Goal: Transaction & Acquisition: Book appointment/travel/reservation

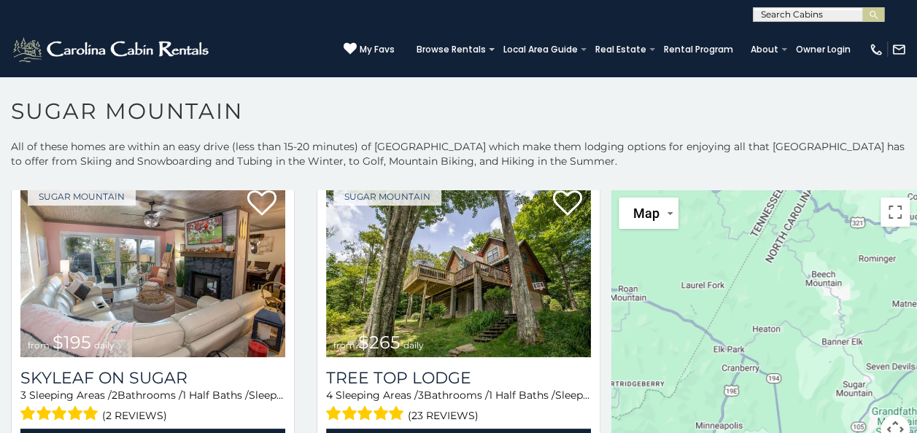
scroll to position [1002, 0]
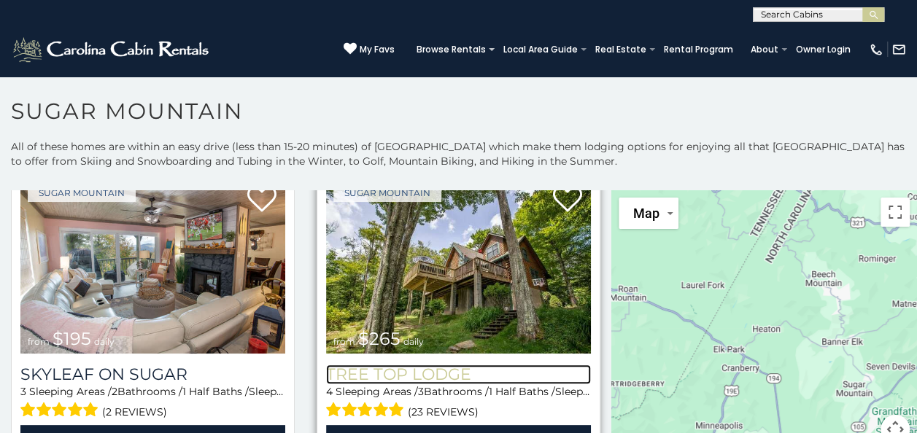
click at [447, 365] on h3 "Tree Top Lodge" at bounding box center [458, 375] width 265 height 20
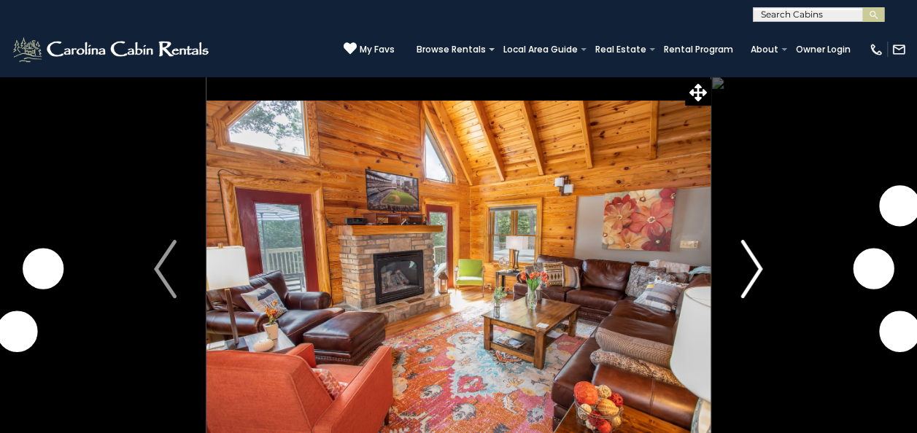
drag, startPoint x: 0, startPoint y: 0, endPoint x: 788, endPoint y: 147, distance: 801.6
click at [788, 147] on button "Next" at bounding box center [752, 269] width 82 height 387
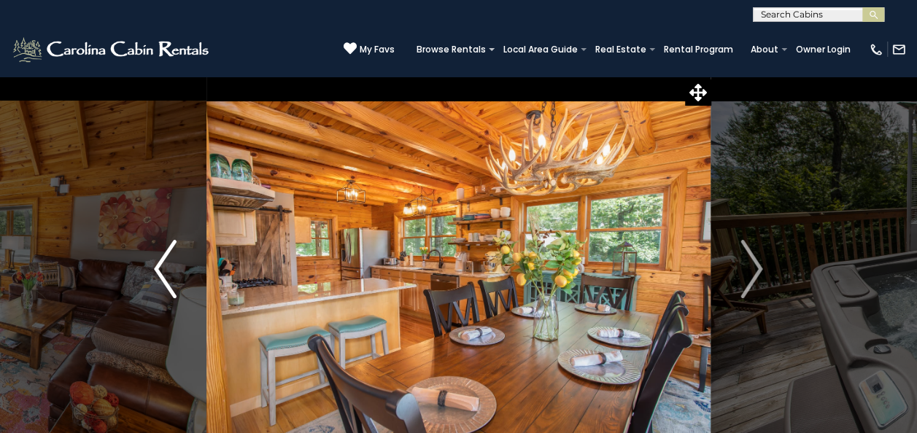
click at [161, 279] on img "Previous" at bounding box center [165, 269] width 22 height 58
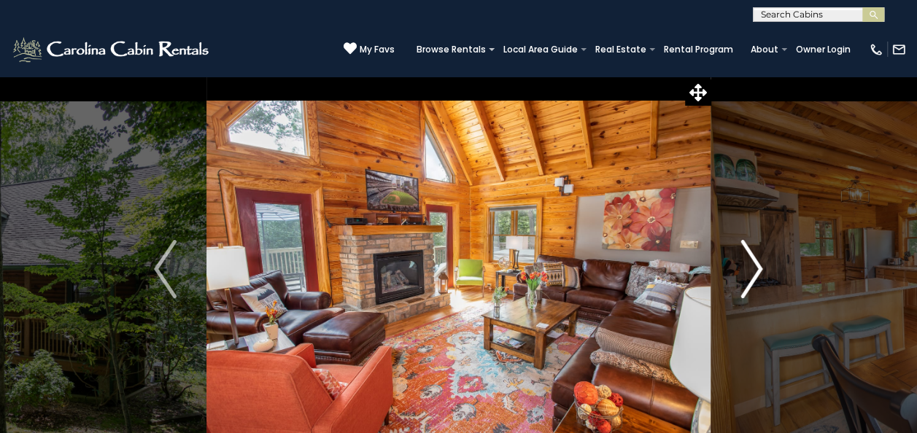
click at [752, 277] on img "Next" at bounding box center [752, 269] width 22 height 58
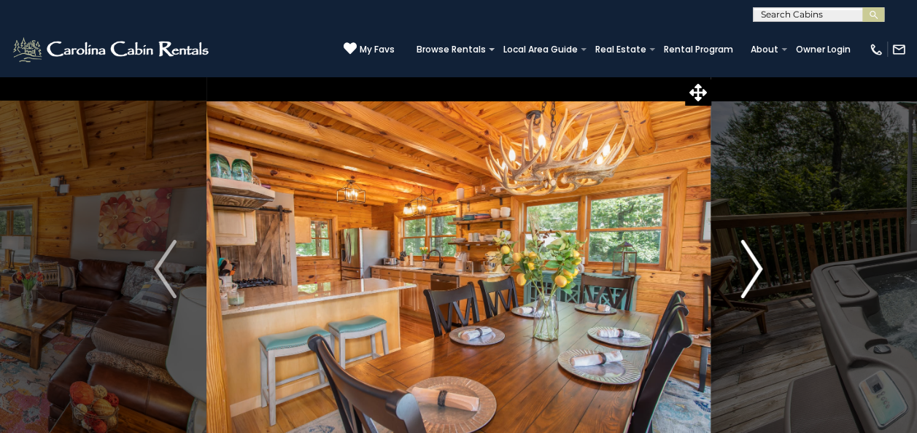
click at [752, 277] on img "Next" at bounding box center [752, 269] width 22 height 58
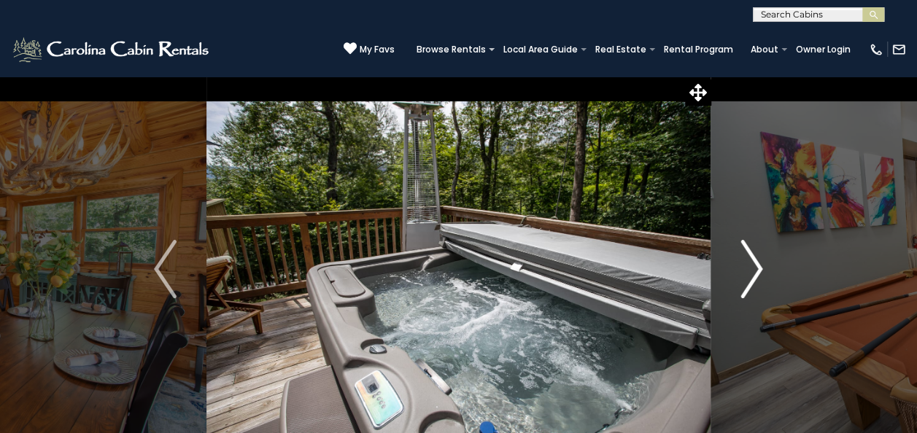
click at [752, 277] on img "Next" at bounding box center [752, 269] width 22 height 58
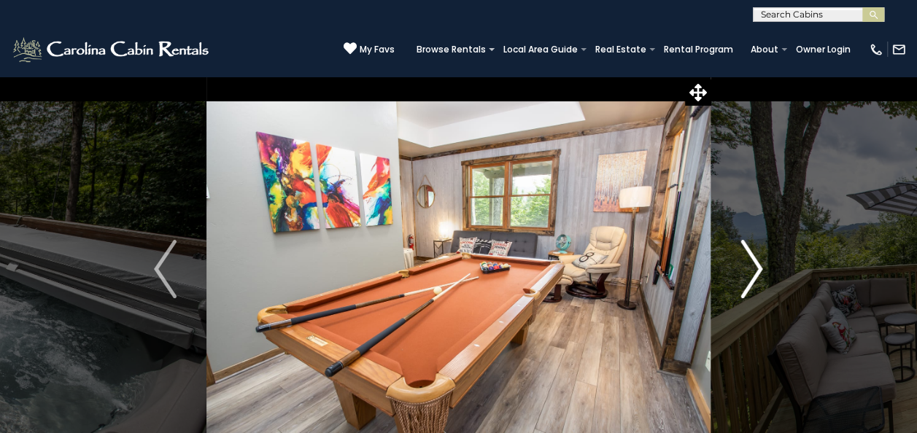
click at [752, 277] on img "Next" at bounding box center [752, 269] width 22 height 58
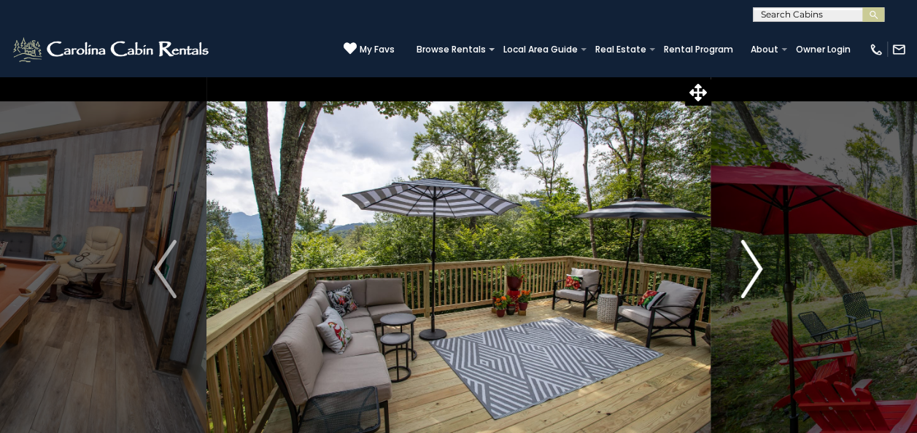
click at [752, 277] on img "Next" at bounding box center [752, 269] width 22 height 58
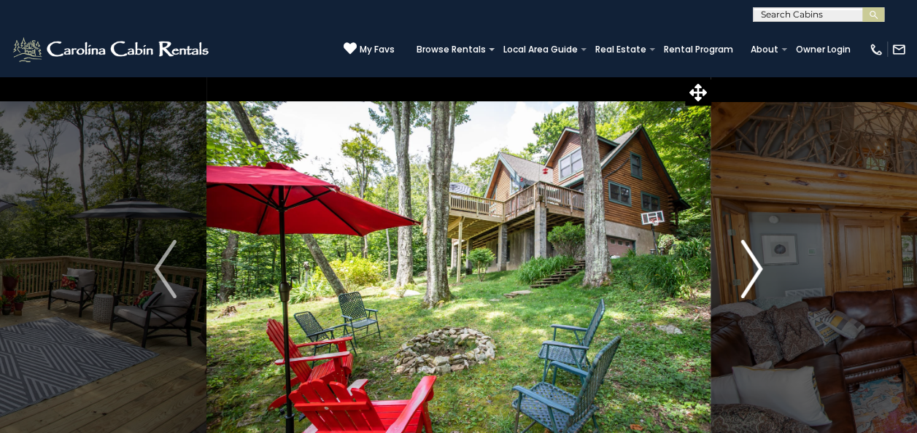
click at [752, 277] on img "Next" at bounding box center [752, 269] width 22 height 58
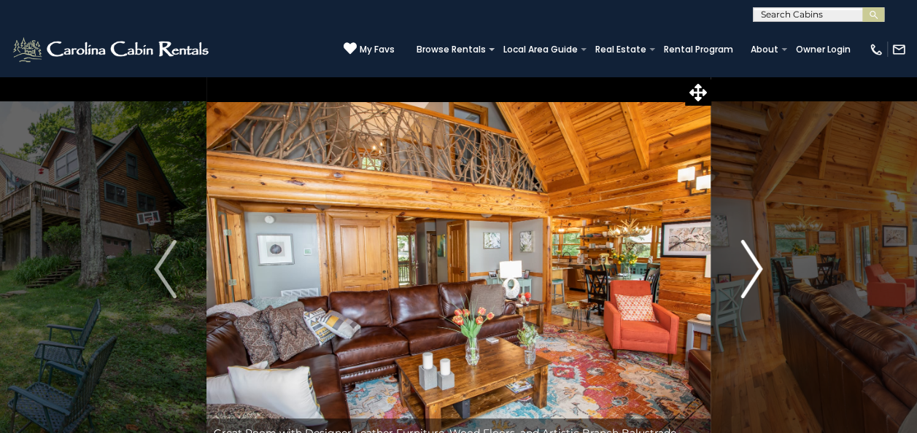
click at [756, 274] on img "Next" at bounding box center [752, 269] width 22 height 58
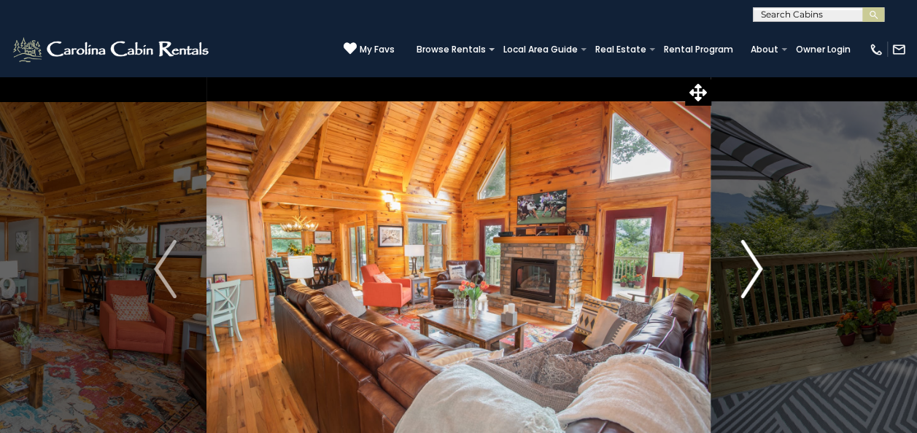
click at [756, 274] on img "Next" at bounding box center [752, 269] width 22 height 58
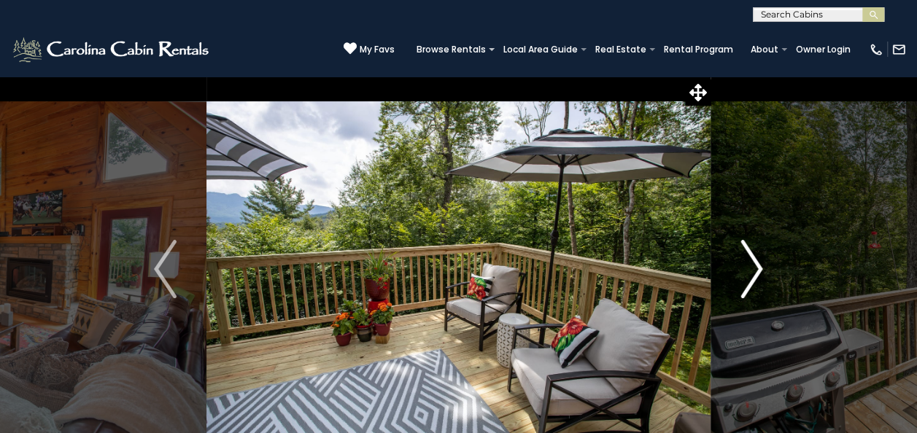
click at [756, 274] on img "Next" at bounding box center [752, 269] width 22 height 58
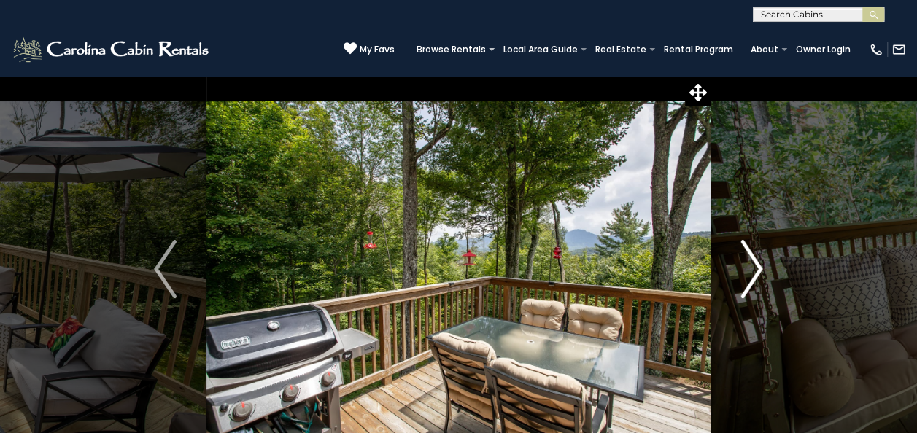
click at [756, 274] on img "Next" at bounding box center [752, 269] width 22 height 58
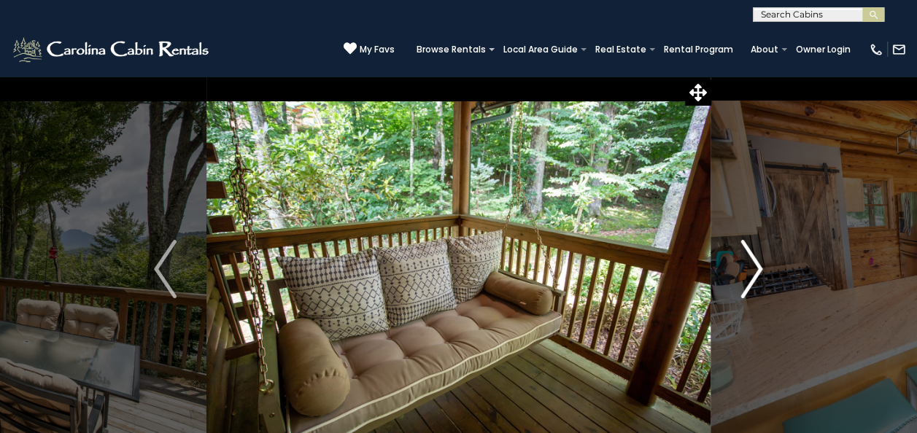
click at [754, 271] on img "Next" at bounding box center [752, 269] width 22 height 58
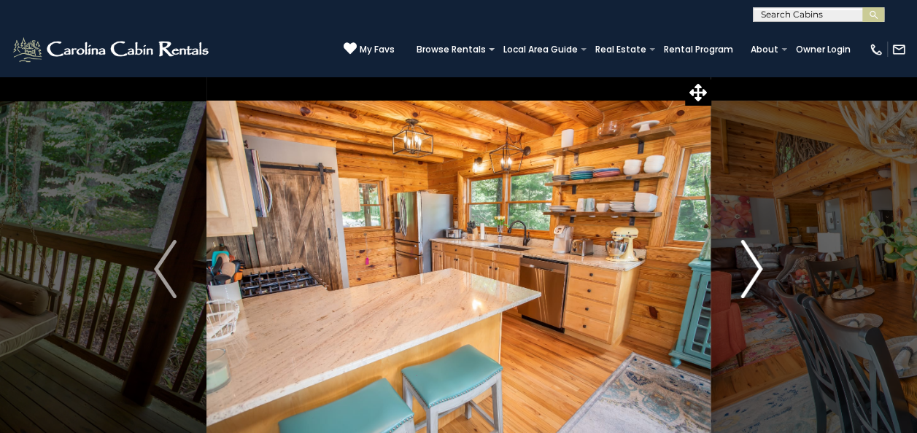
click at [754, 271] on img "Next" at bounding box center [752, 269] width 22 height 58
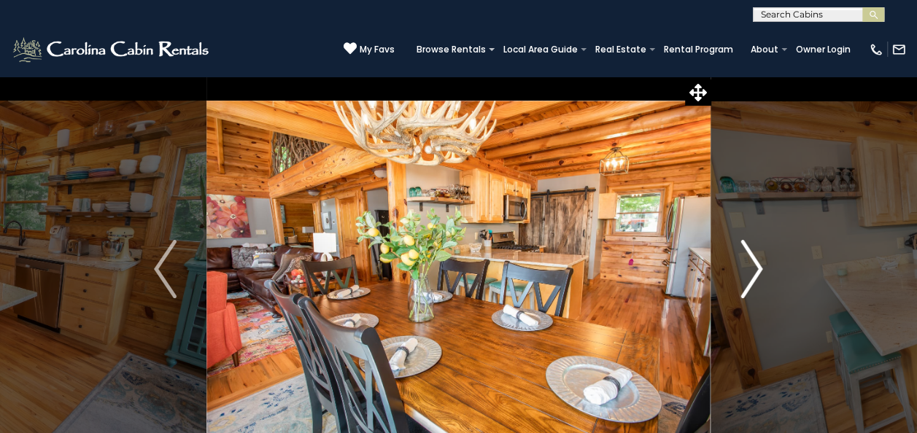
click at [754, 271] on img "Next" at bounding box center [752, 269] width 22 height 58
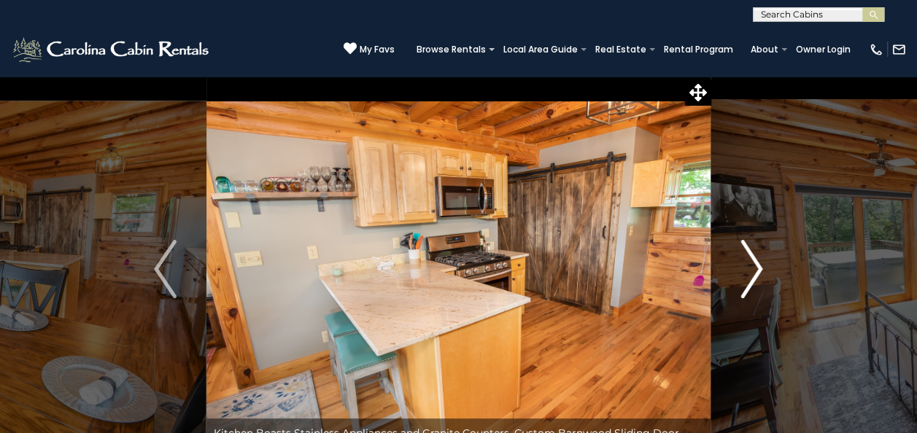
click at [754, 271] on img "Next" at bounding box center [752, 269] width 22 height 58
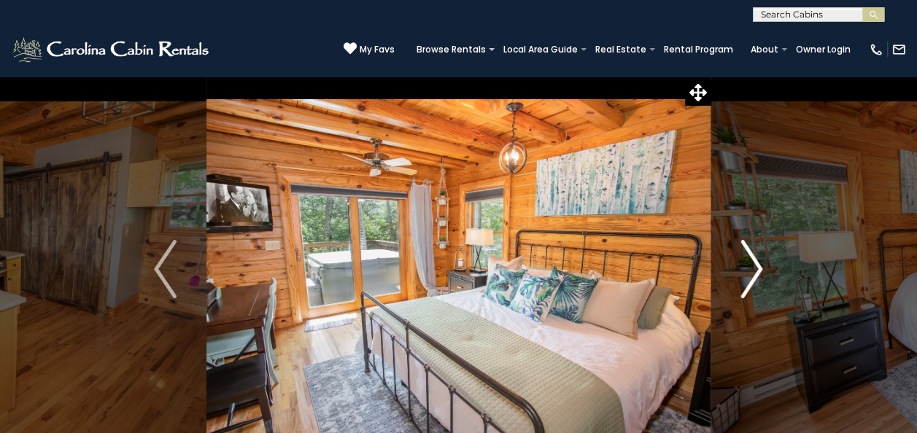
click at [749, 282] on img "Next" at bounding box center [752, 269] width 22 height 58
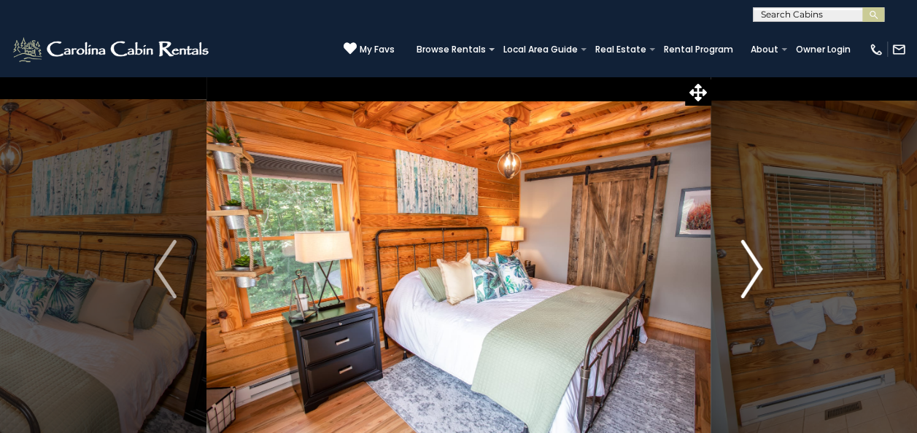
click at [749, 282] on img "Next" at bounding box center [752, 269] width 22 height 58
